Goal: Navigation & Orientation: Find specific page/section

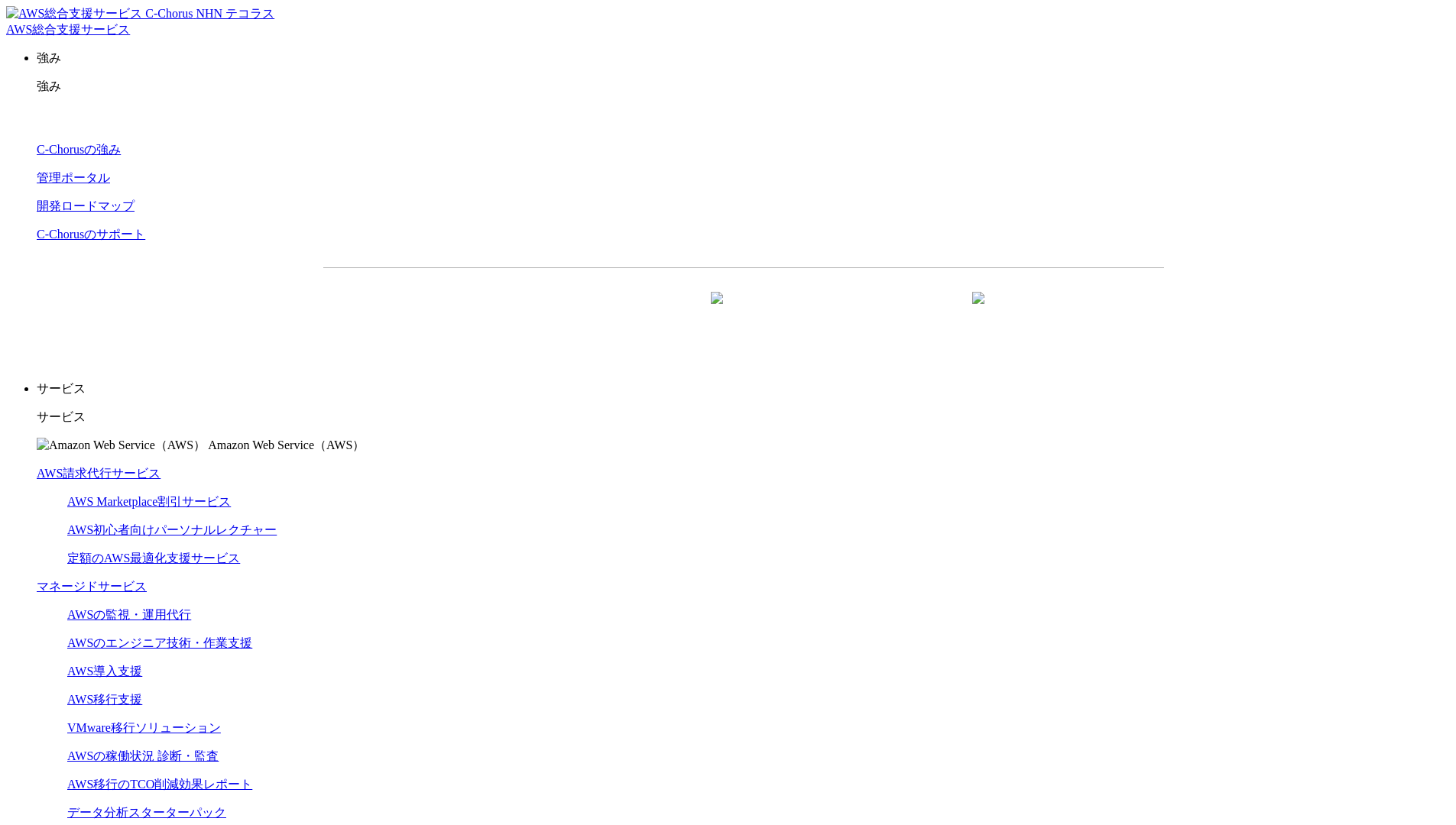
scroll to position [4032, 0]
